Goal: Information Seeking & Learning: Learn about a topic

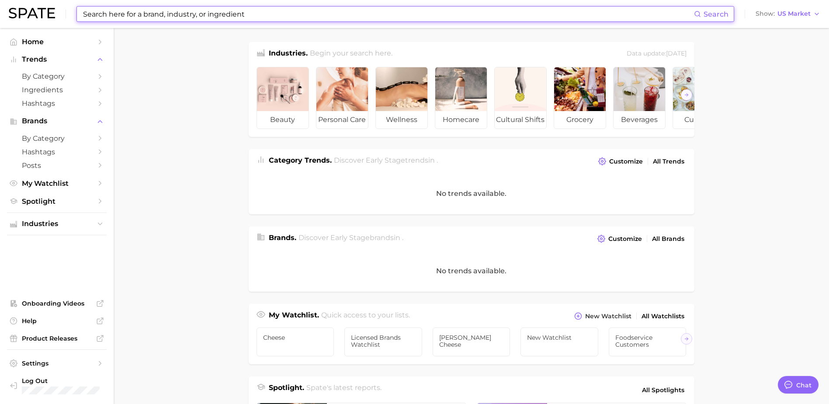
click at [109, 14] on input at bounding box center [388, 14] width 612 height 15
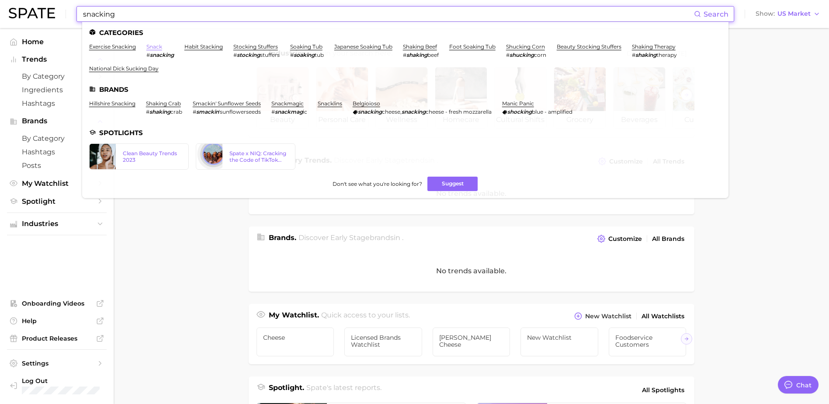
type input "snacking"
click at [153, 45] on link "snack" at bounding box center [154, 46] width 16 height 7
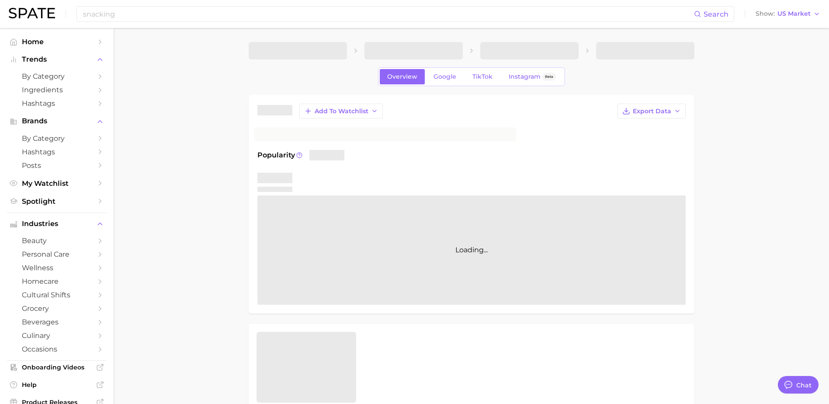
type textarea "x"
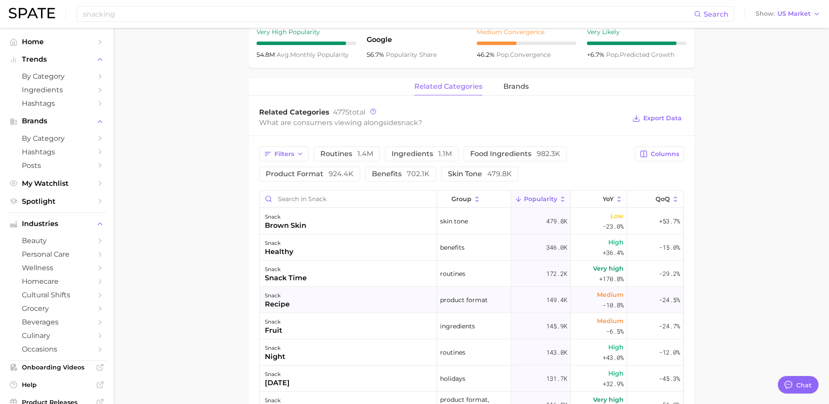
scroll to position [437, 0]
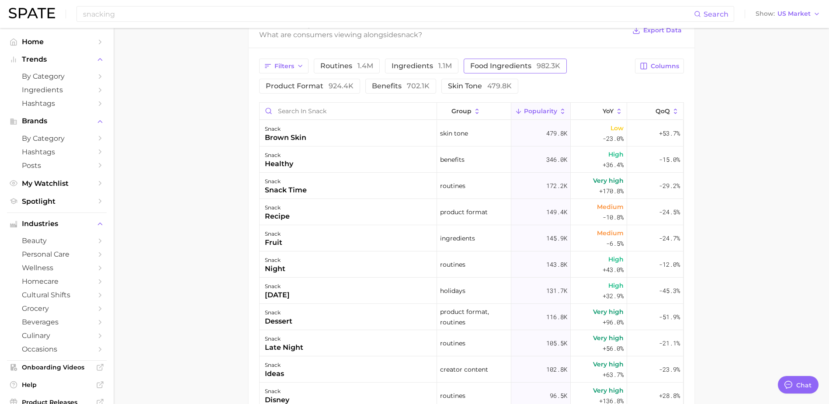
click at [495, 69] on span "food ingredients 982.3k" at bounding box center [515, 65] width 90 height 7
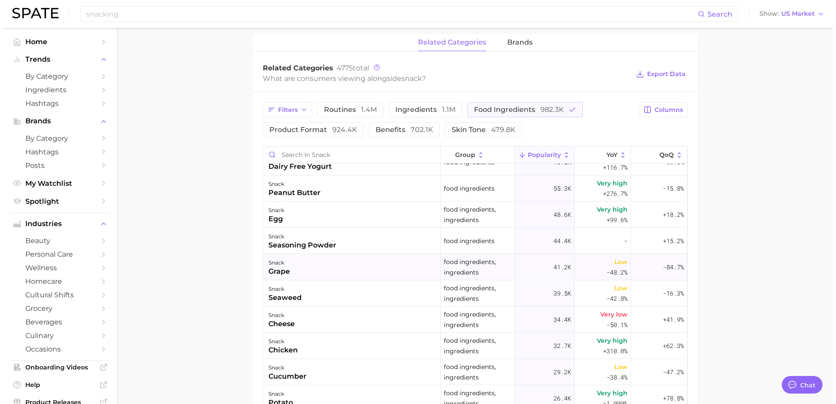
scroll to position [0, 0]
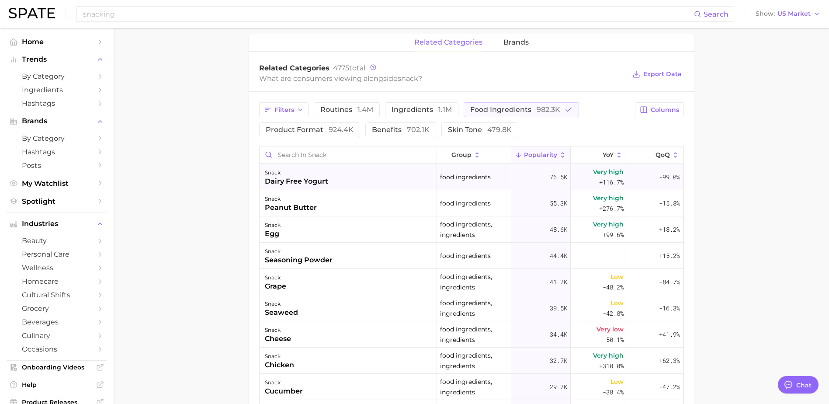
click at [305, 180] on div "dairy free yogurt" at bounding box center [296, 181] width 63 height 10
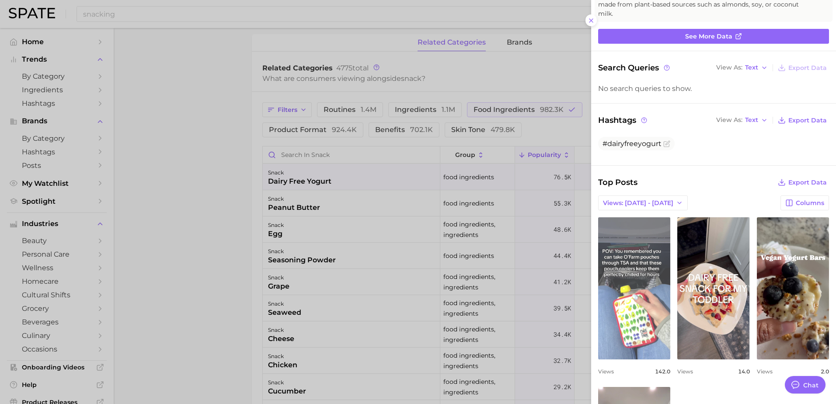
scroll to position [140, 0]
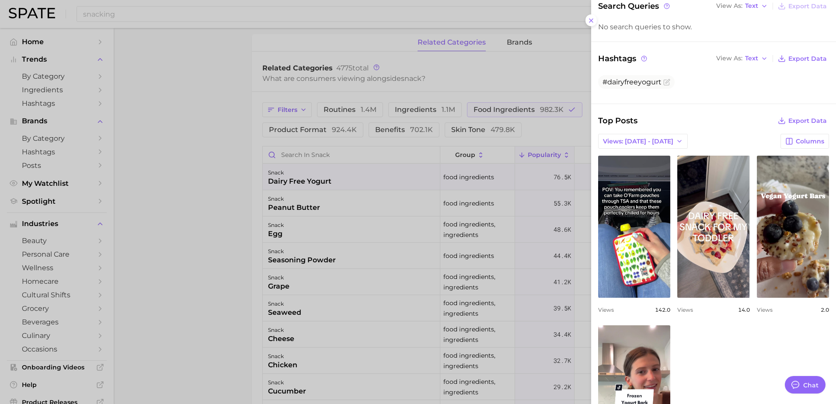
click at [406, 187] on div at bounding box center [418, 202] width 836 height 404
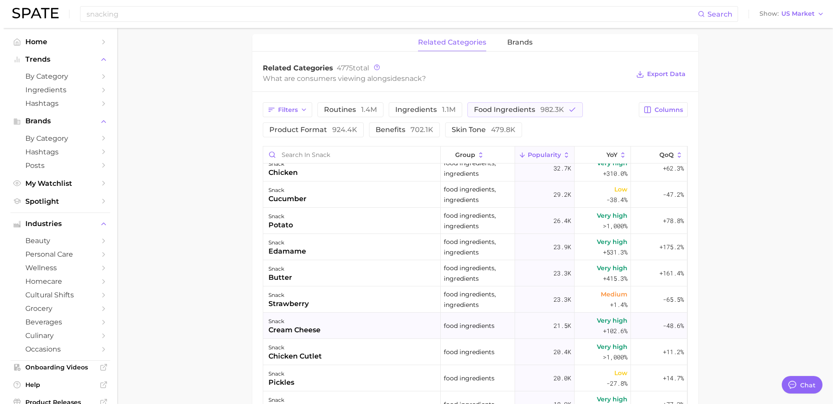
scroll to position [218, 0]
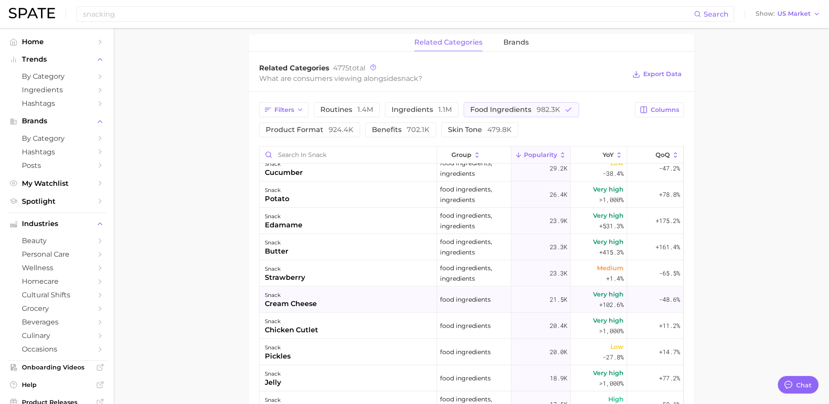
click at [331, 299] on div "snack cream cheese" at bounding box center [348, 299] width 177 height 26
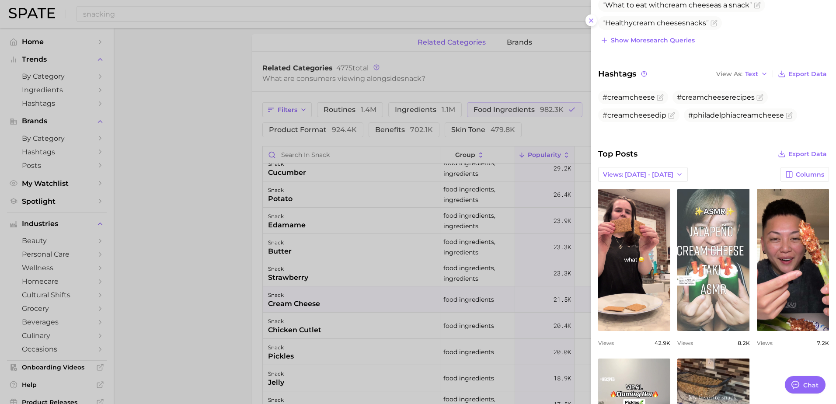
click at [714, 247] on link "view post on TikTok" at bounding box center [713, 260] width 72 height 142
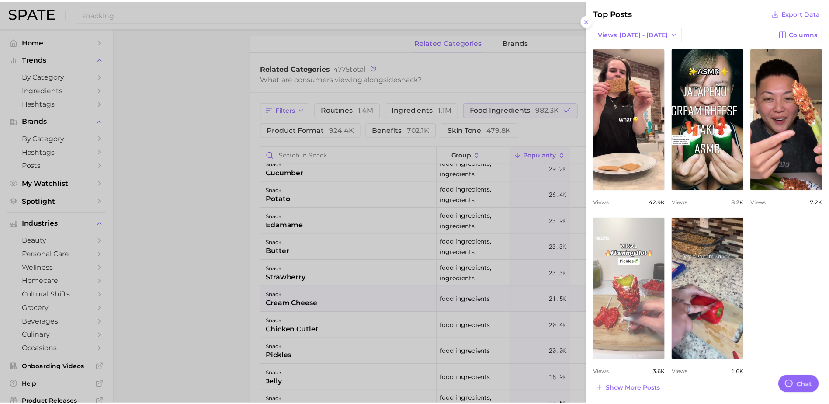
scroll to position [361, 0]
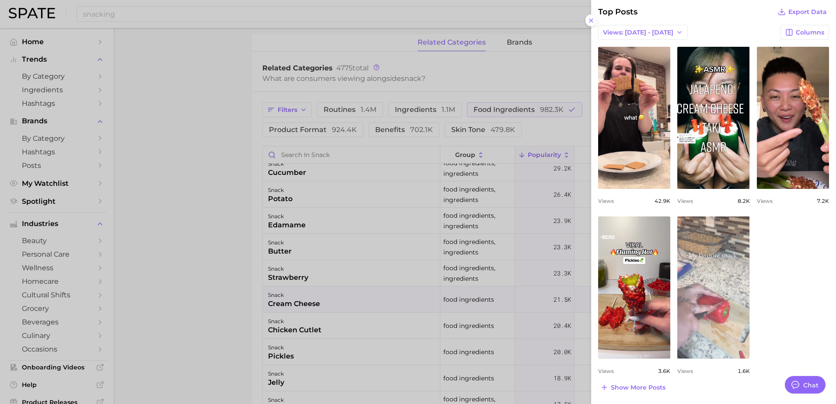
click at [712, 275] on link "view post on TikTok" at bounding box center [713, 287] width 72 height 142
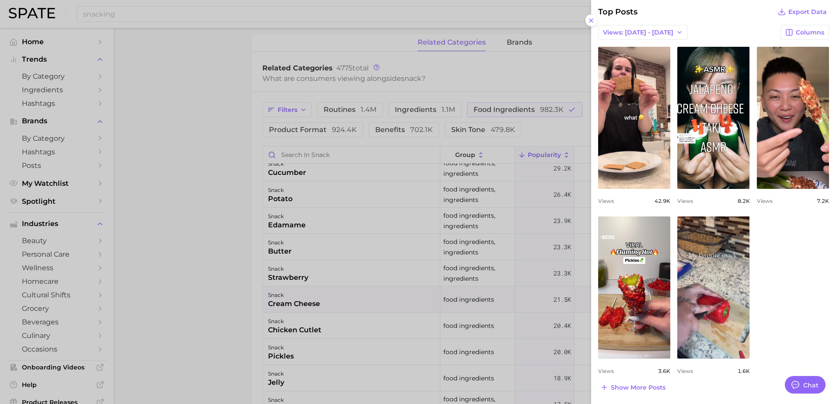
click at [218, 218] on div at bounding box center [418, 202] width 836 height 404
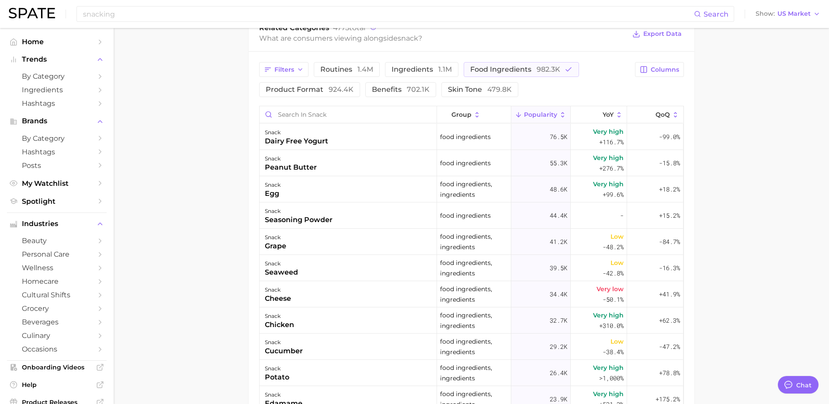
scroll to position [350, 0]
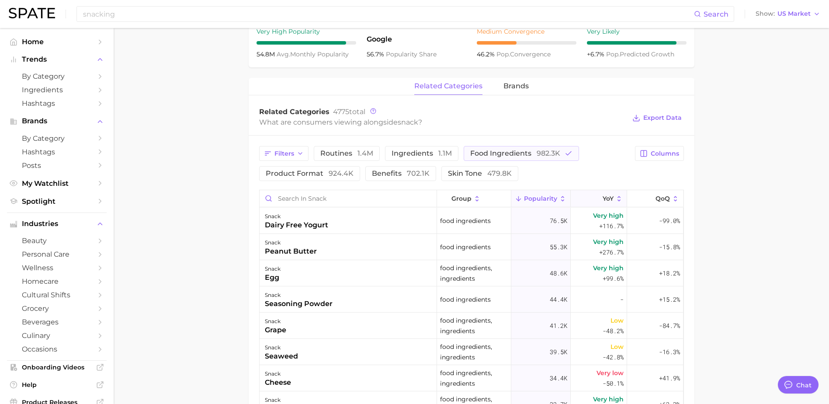
click at [593, 198] on icon at bounding box center [597, 199] width 8 height 8
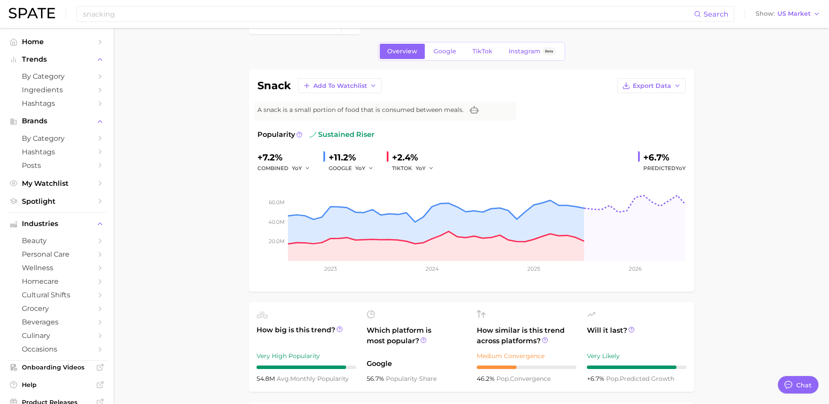
scroll to position [244, 0]
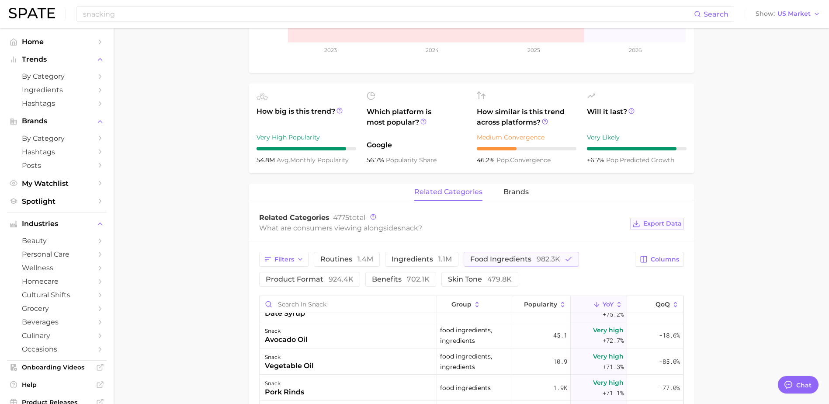
click at [669, 223] on span "Export Data" at bounding box center [662, 223] width 38 height 7
click at [405, 219] on div "Related Categories 4775 total" at bounding box center [442, 217] width 367 height 9
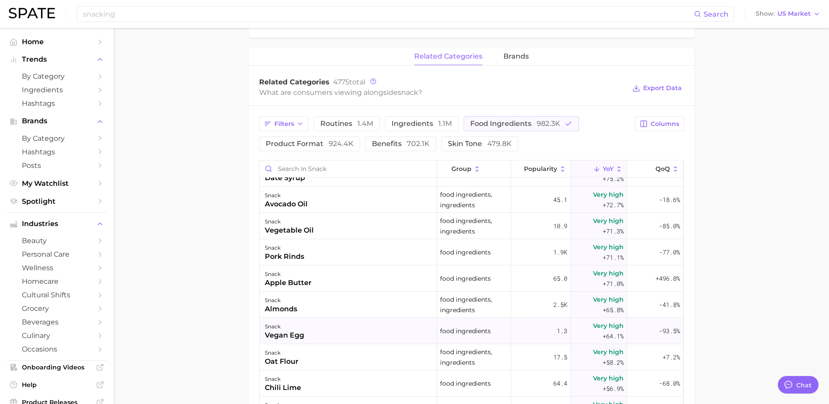
scroll to position [462, 0]
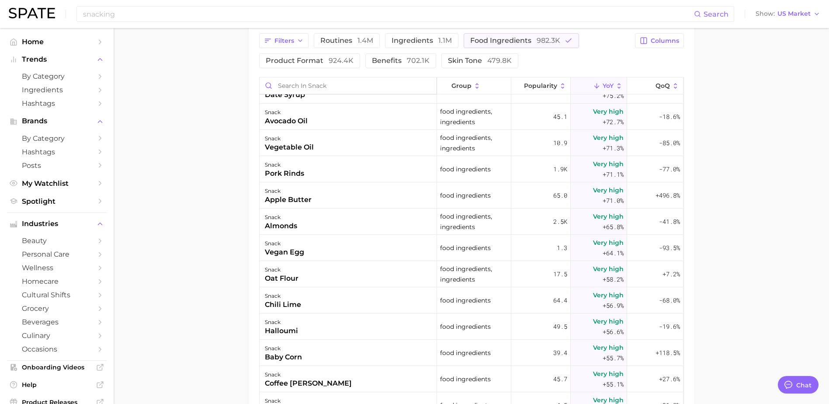
click at [323, 86] on input "Search in snack" at bounding box center [348, 85] width 177 height 17
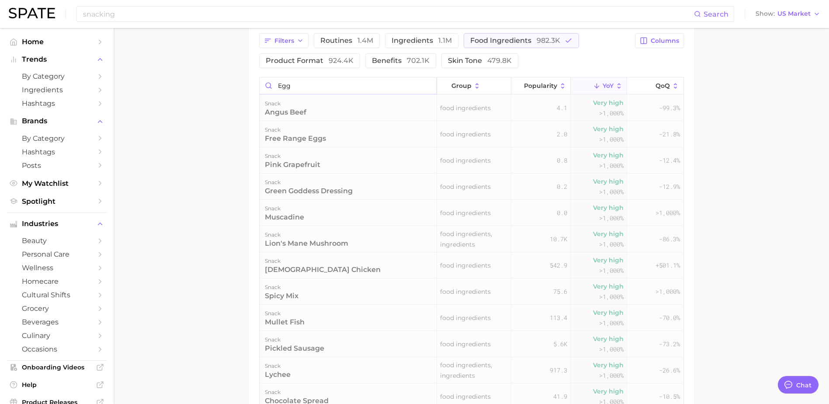
scroll to position [444, 0]
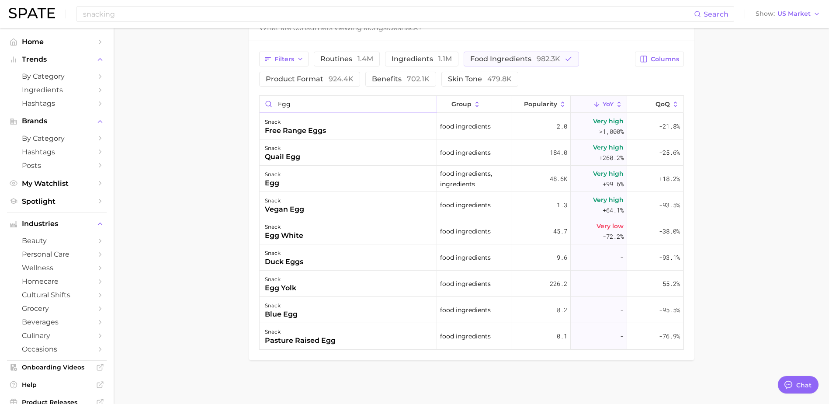
type input "egg"
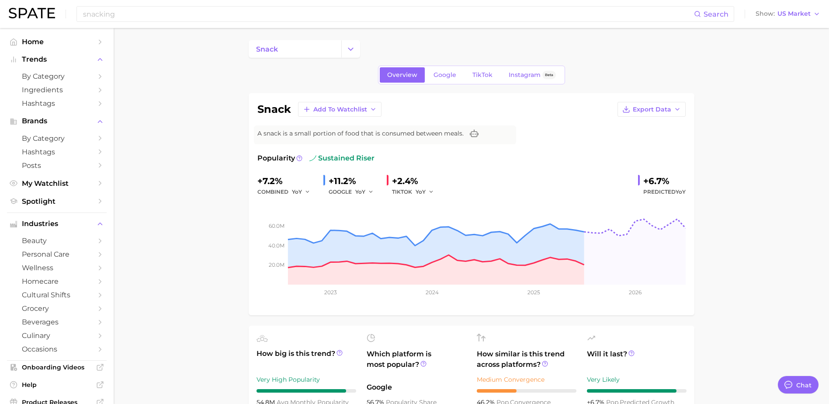
scroll to position [0, 0]
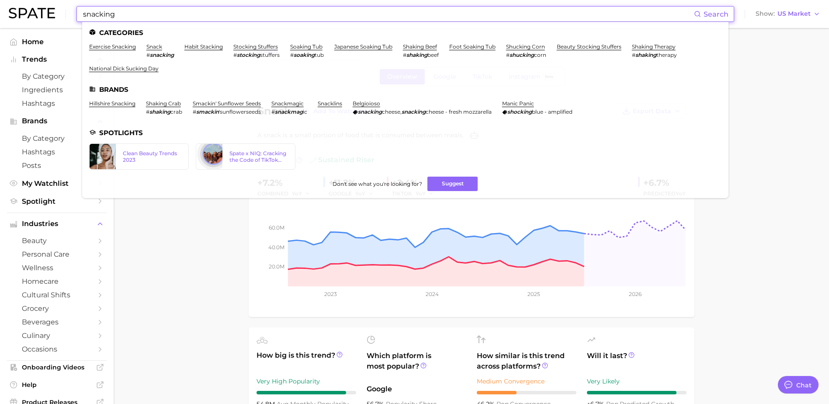
click at [221, 19] on input "snacking" at bounding box center [388, 14] width 612 height 15
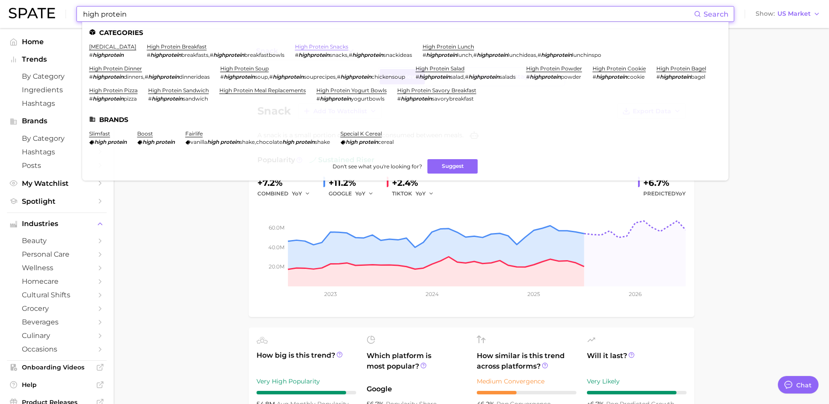
type input "high protein"
click at [336, 44] on link "high protein snacks" at bounding box center [321, 46] width 53 height 7
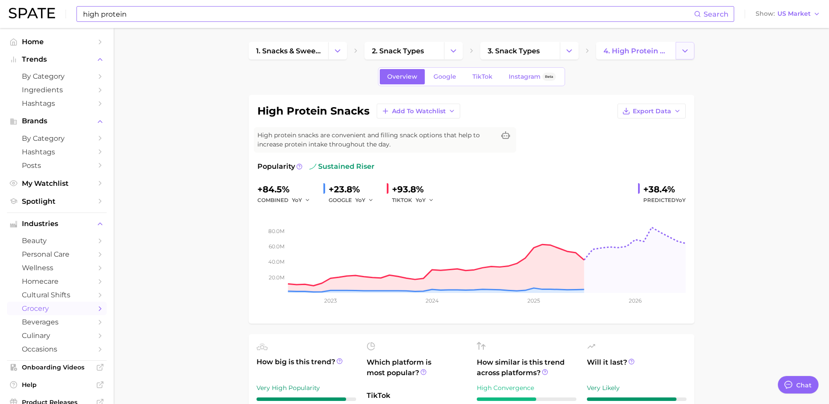
click at [684, 54] on icon "Change Category" at bounding box center [684, 50] width 9 height 9
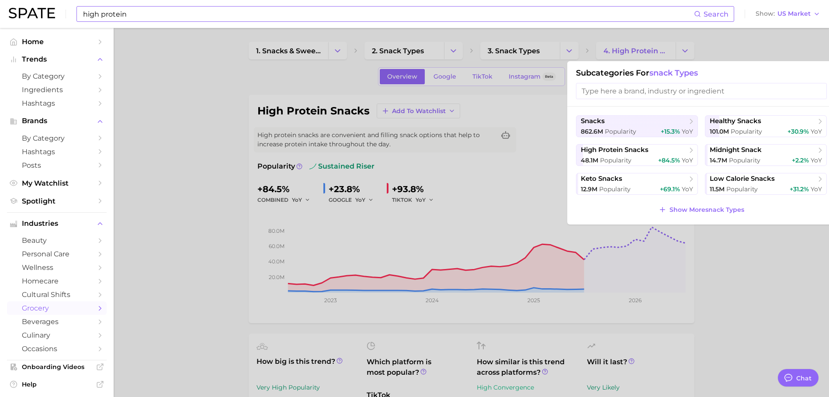
click at [537, 110] on div at bounding box center [414, 198] width 829 height 397
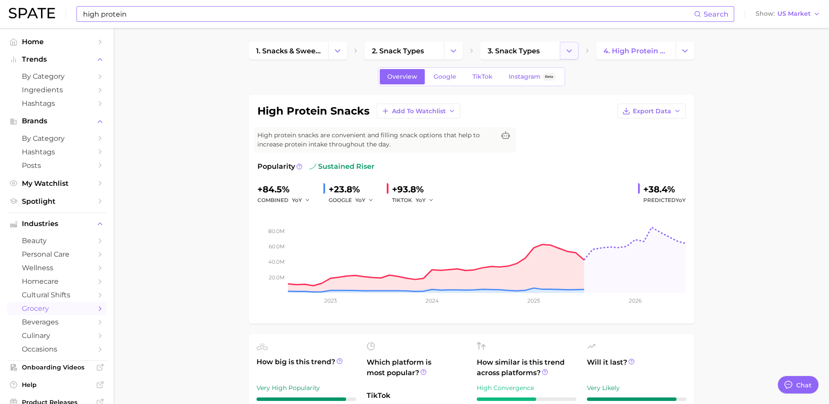
click at [570, 51] on polyline "Change Category" at bounding box center [569, 50] width 5 height 2
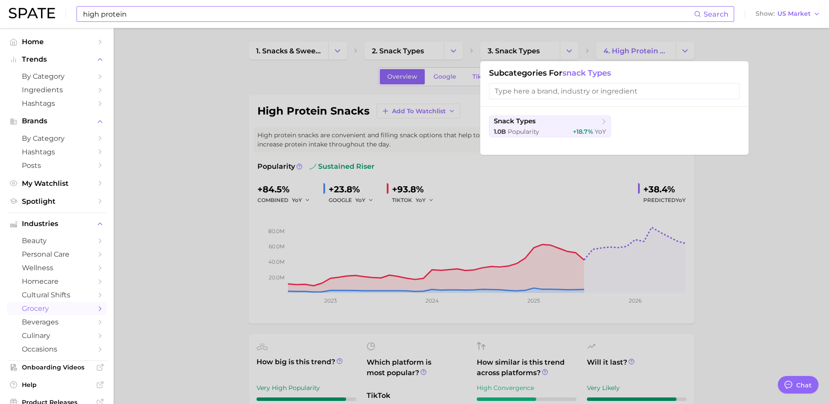
click at [570, 50] on div at bounding box center [414, 202] width 829 height 404
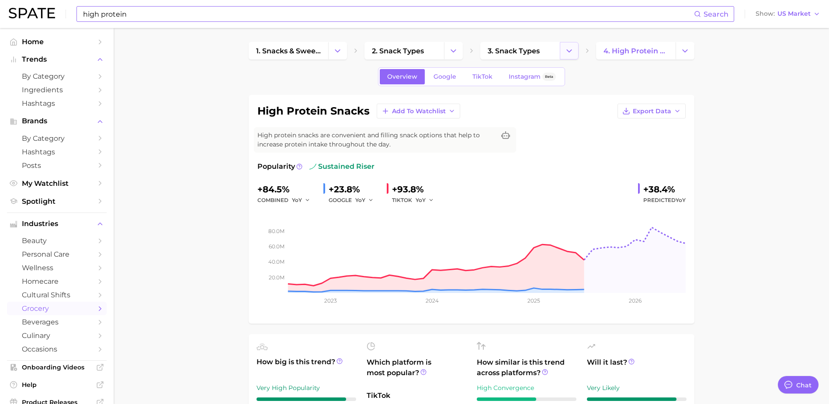
click at [572, 51] on icon "Change Category" at bounding box center [569, 50] width 9 height 9
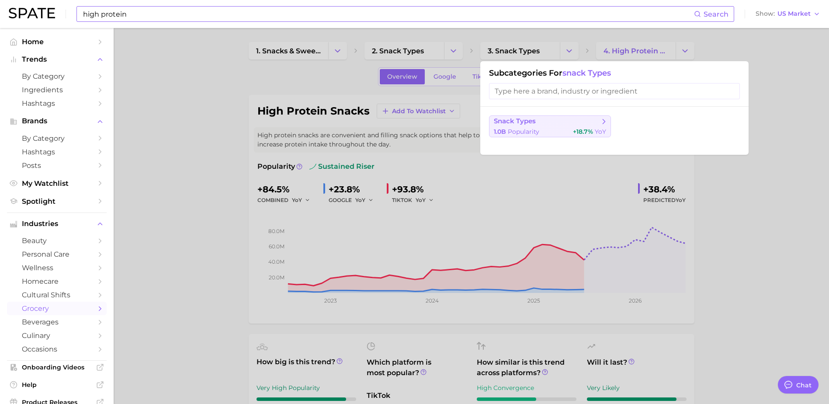
click at [557, 126] on button "snack types 1.0b Popularity +18.7% YoY" at bounding box center [550, 126] width 122 height 22
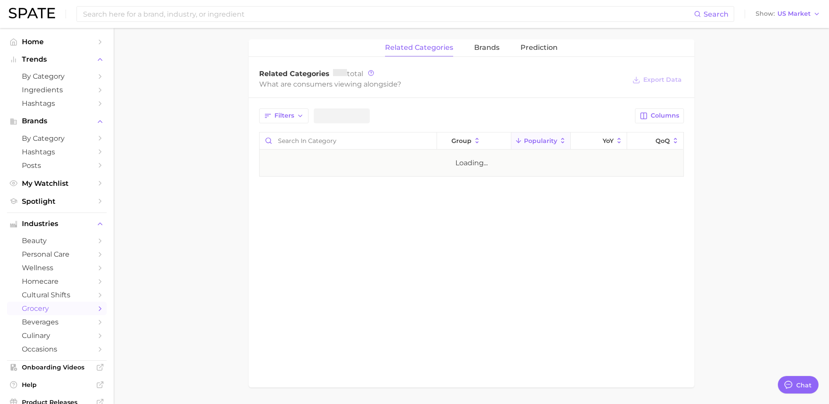
scroll to position [262, 0]
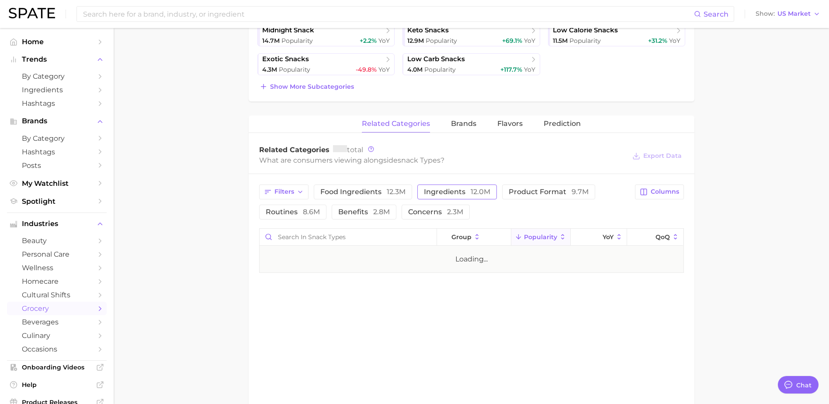
click at [457, 188] on span "ingredients 12.0m" at bounding box center [457, 191] width 66 height 7
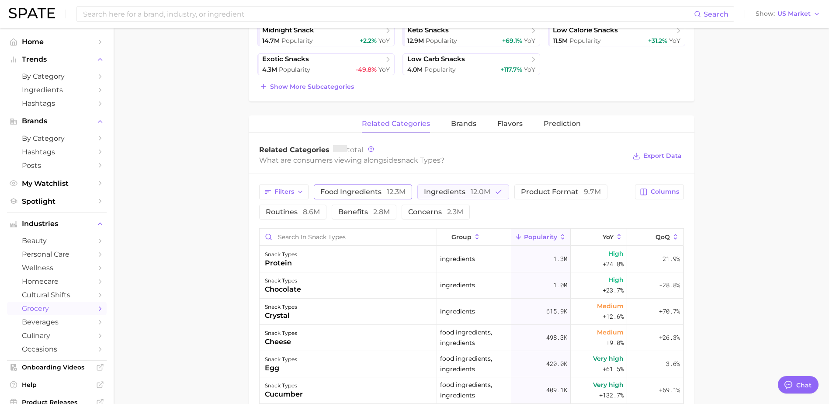
click at [337, 192] on span "food ingredients 12.3m" at bounding box center [362, 191] width 85 height 7
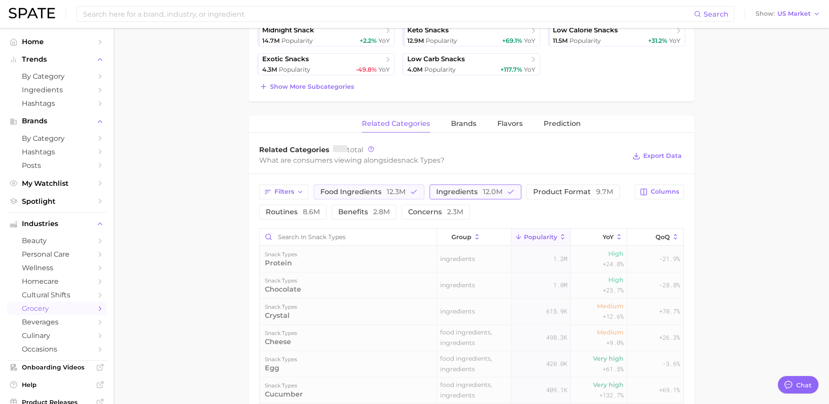
click at [464, 194] on span "ingredients 12.0m" at bounding box center [469, 191] width 66 height 7
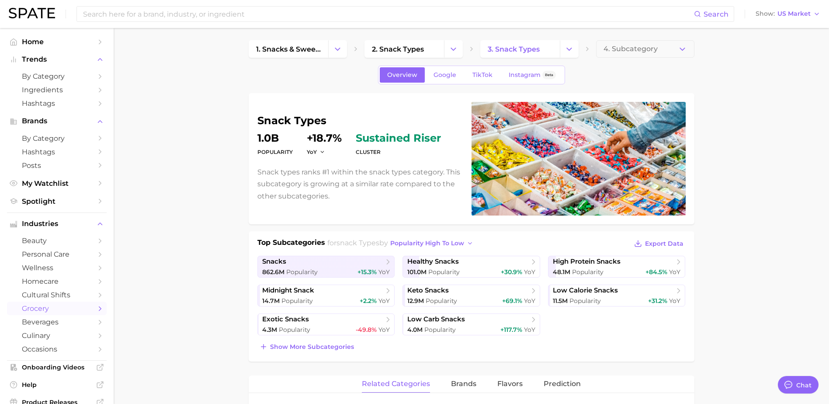
scroll to position [0, 0]
